Goal: Task Accomplishment & Management: Use online tool/utility

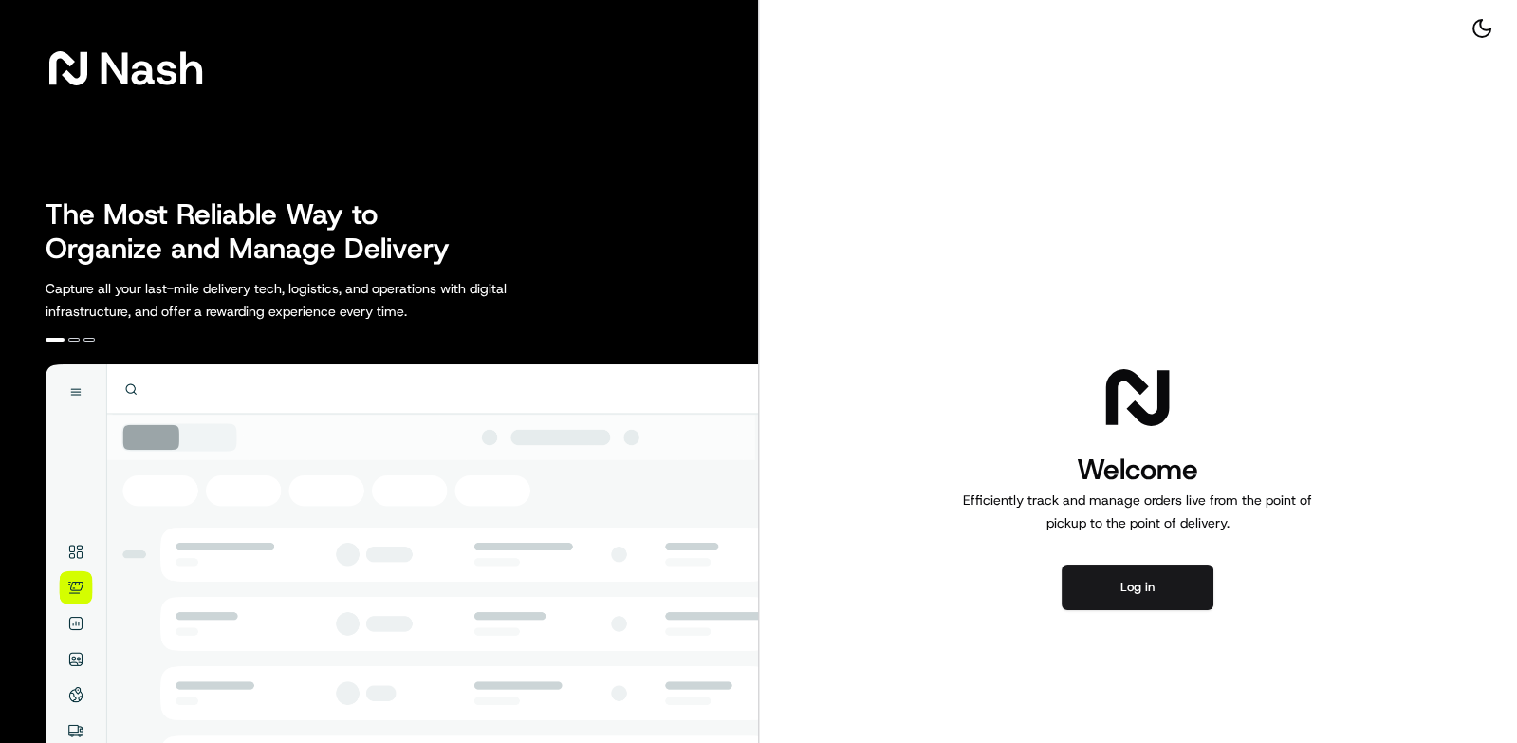
click at [1141, 550] on div "Welcome Efficiently track and manage orders live from the point of pickup to th…" at bounding box center [1138, 485] width 759 height 970
click at [1154, 578] on button "Log in" at bounding box center [1138, 588] width 152 height 46
